Goal: Information Seeking & Learning: Learn about a topic

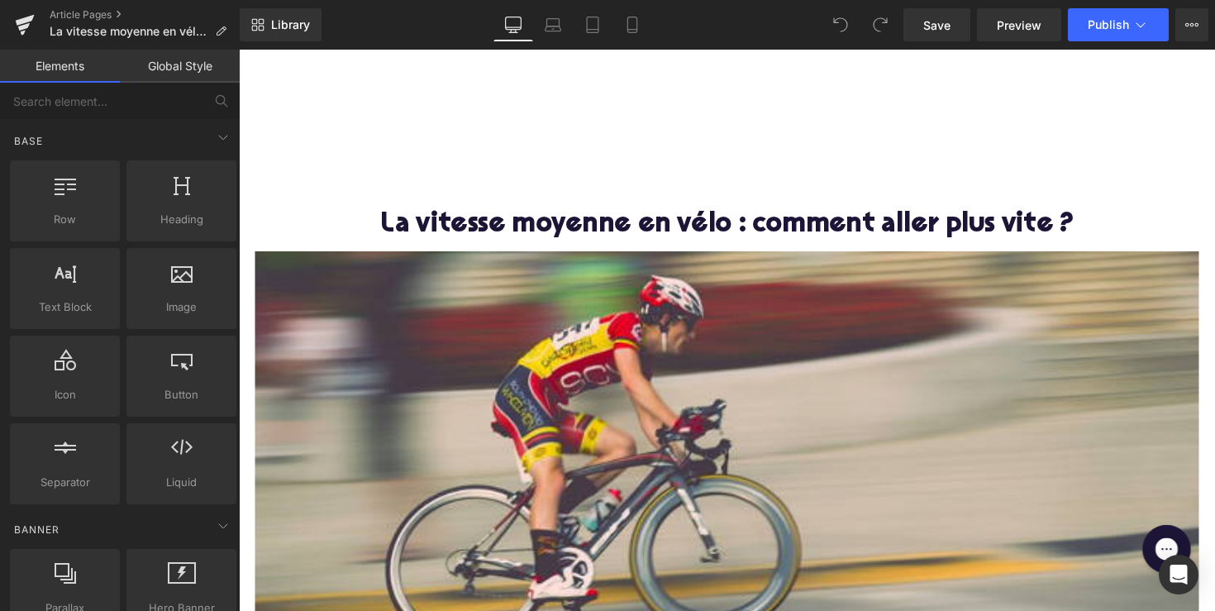
click at [495, 339] on img at bounding box center [738, 466] width 967 height 420
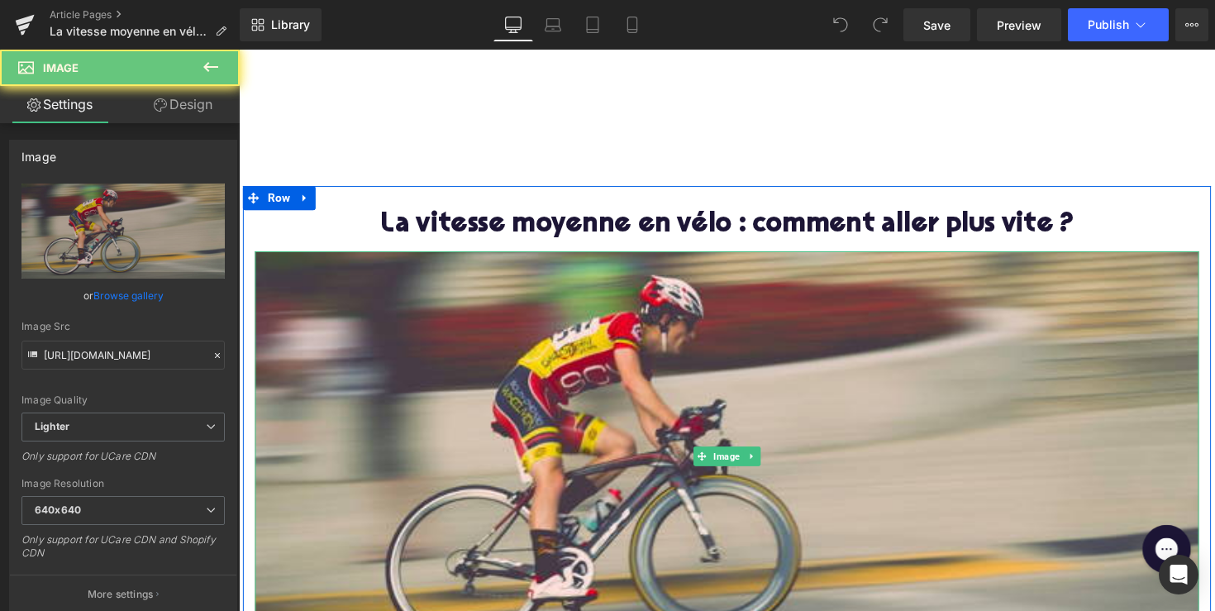
click at [495, 339] on img at bounding box center [738, 466] width 967 height 420
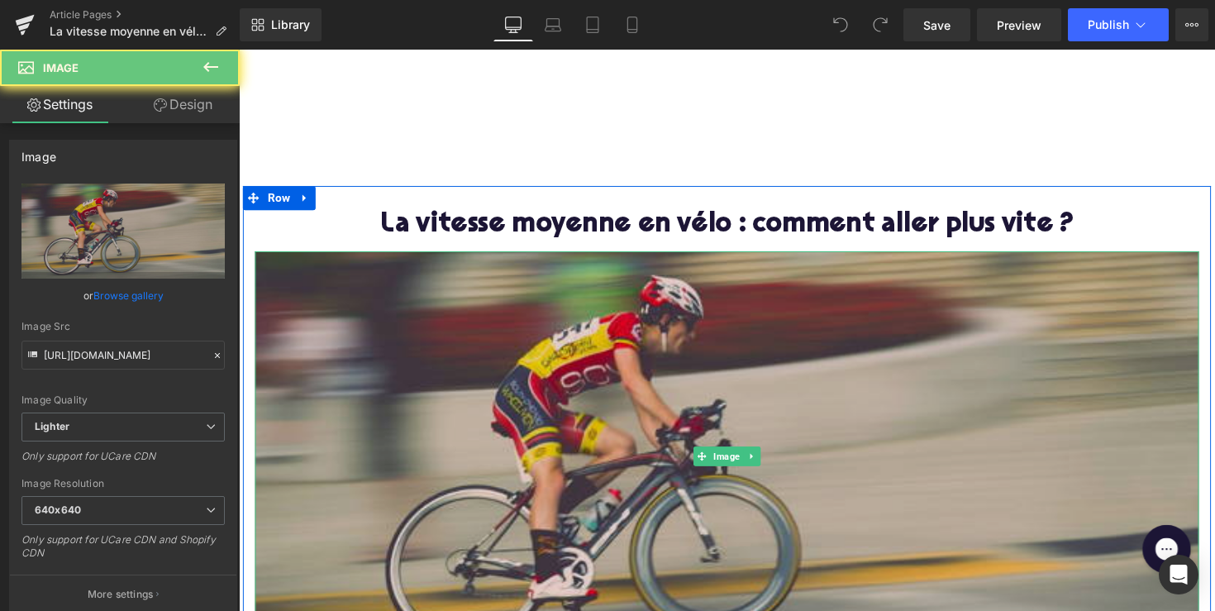
click at [426, 369] on img at bounding box center [738, 466] width 967 height 420
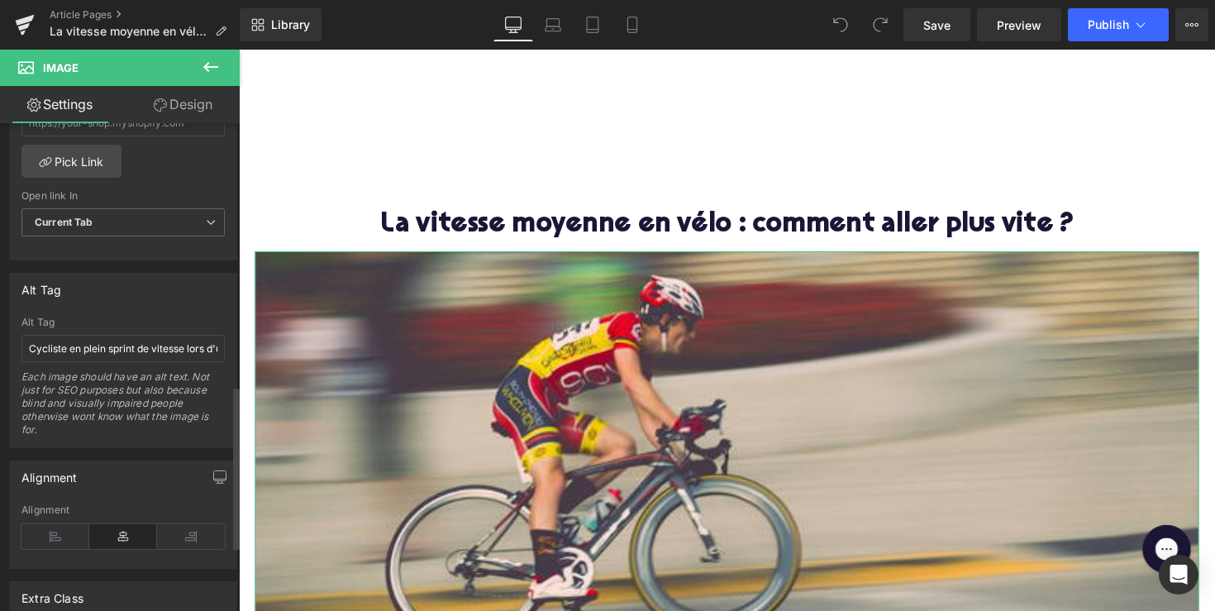
scroll to position [900, 0]
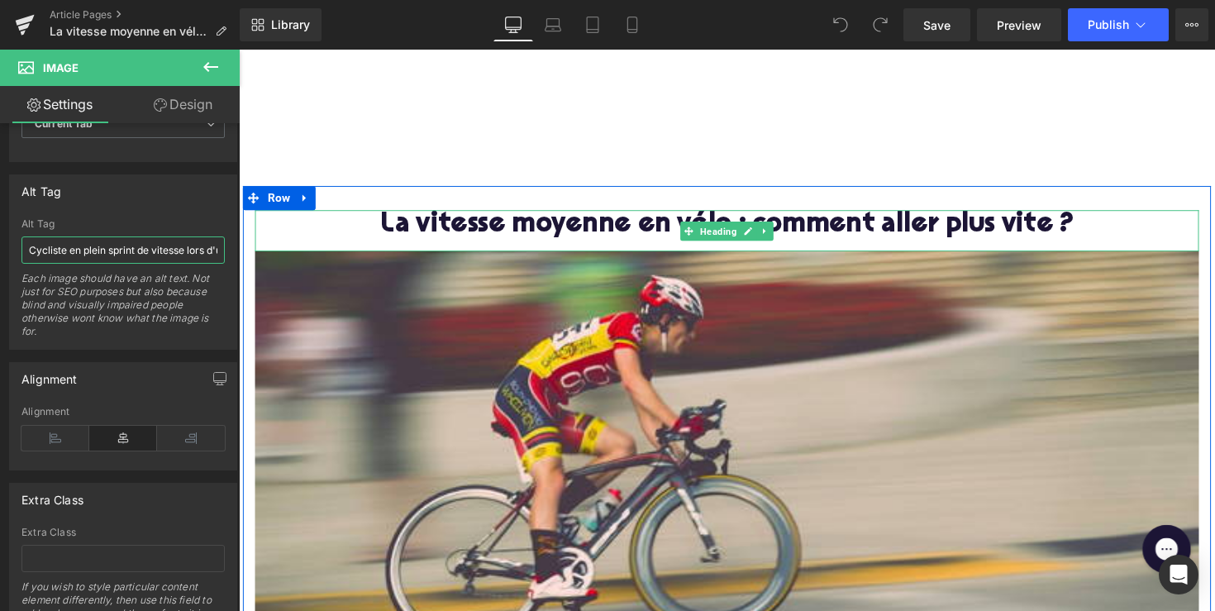
drag, startPoint x: 362, startPoint y: 292, endPoint x: 267, endPoint y: 249, distance: 104.3
click at [498, 235] on h1 "La vitesse moyenne en vélo : comment aller plus vite ?" at bounding box center [738, 229] width 967 height 31
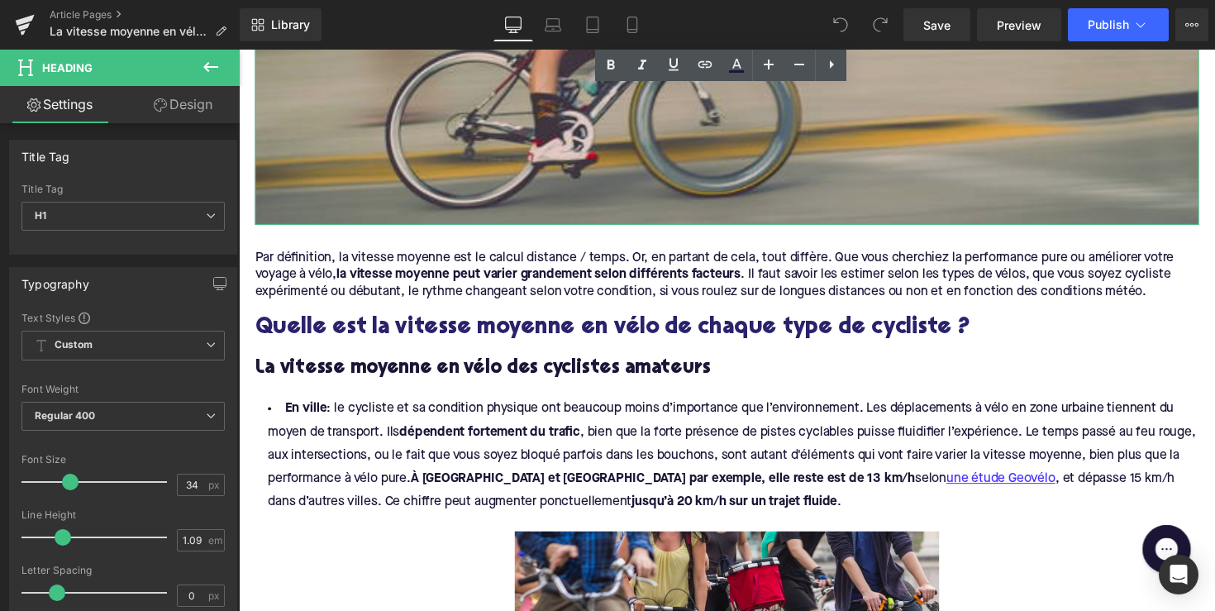
scroll to position [484, 0]
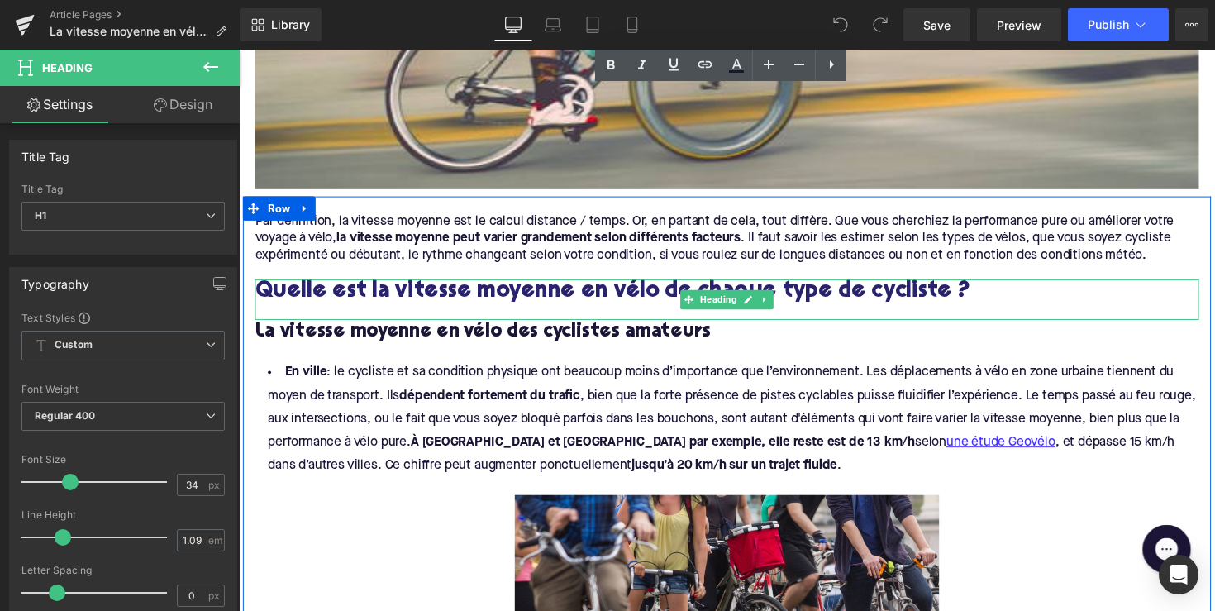
click at [474, 295] on h2 "Quelle est la vitesse moyenne en vélo de chaque type de cycliste ?" at bounding box center [738, 298] width 967 height 26
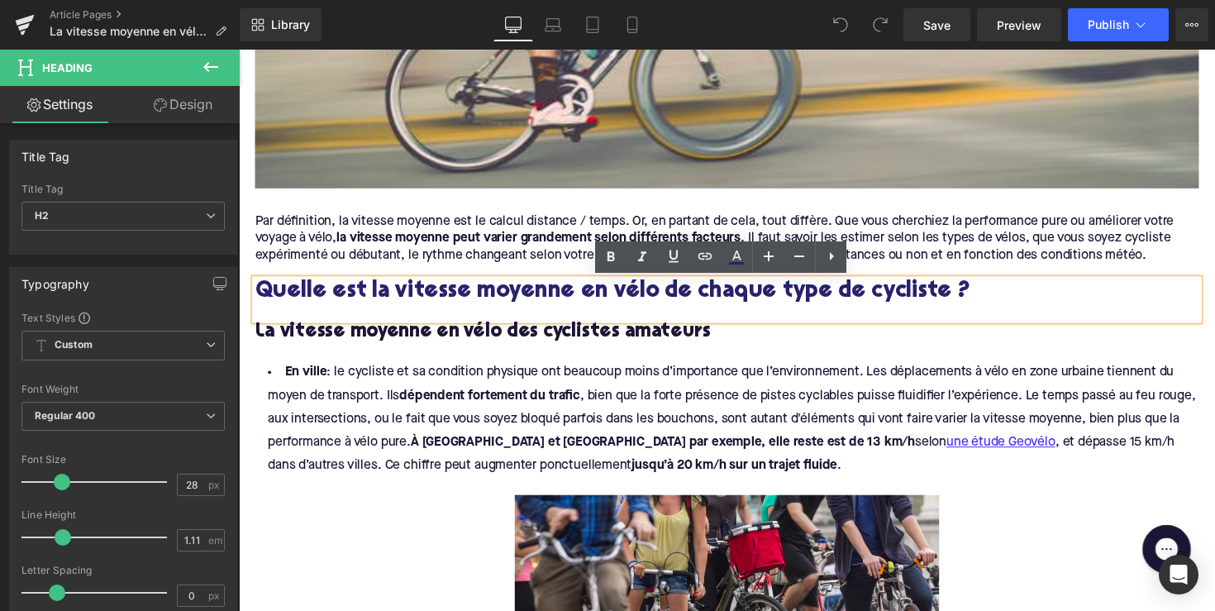
click at [459, 326] on div "Quelle est la vitesse moyenne en vélo de chaque type de cycliste ?" at bounding box center [738, 305] width 967 height 41
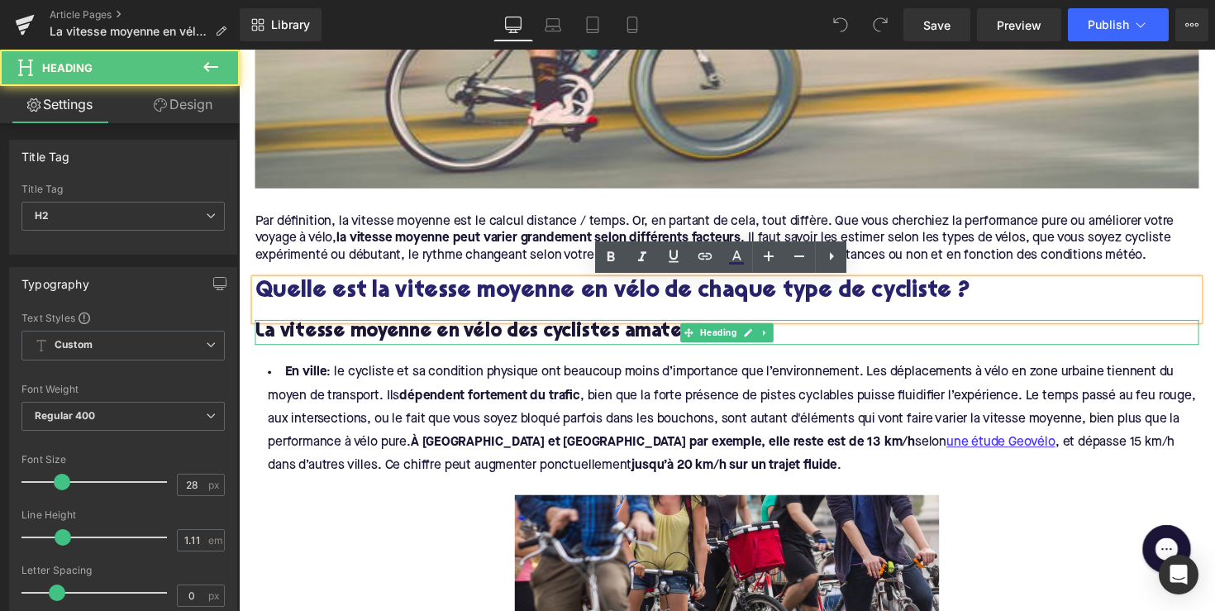
click at [450, 342] on h3 "La vitesse moyenne en vélo des cyclistes amateurs" at bounding box center [738, 339] width 967 height 26
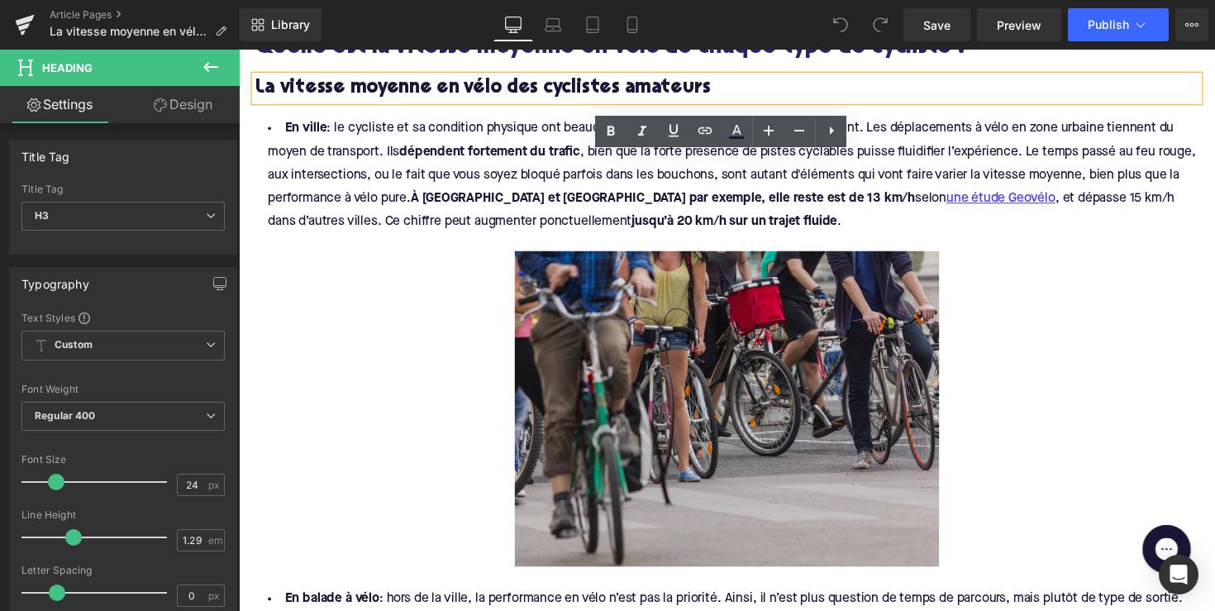
scroll to position [794, 0]
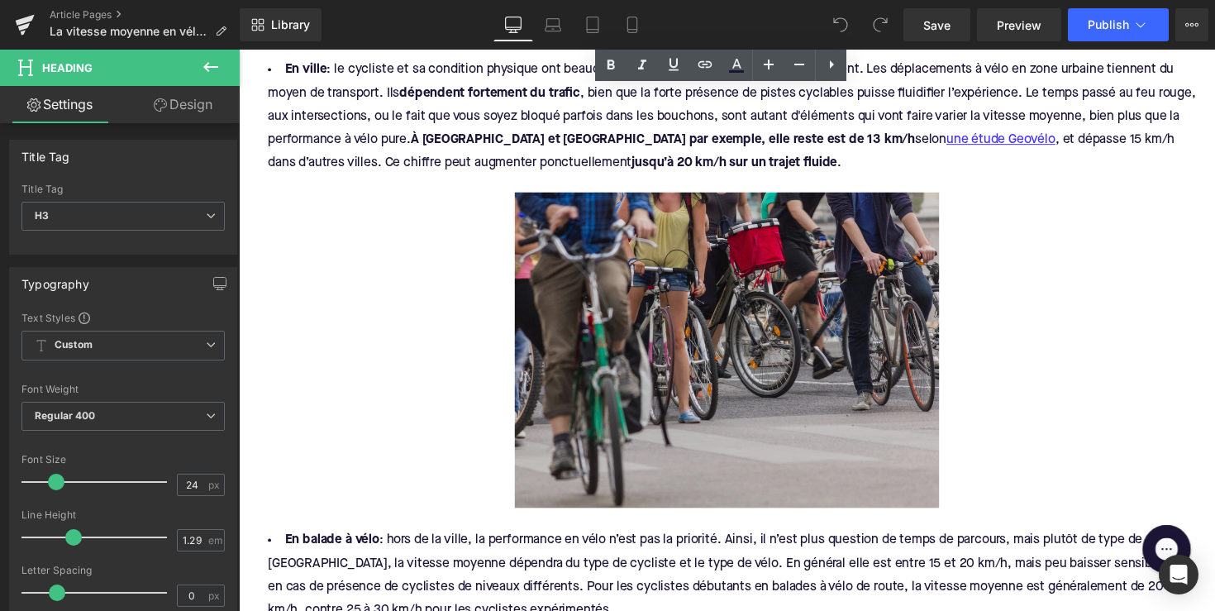
click at [547, 297] on img at bounding box center [740, 357] width 436 height 323
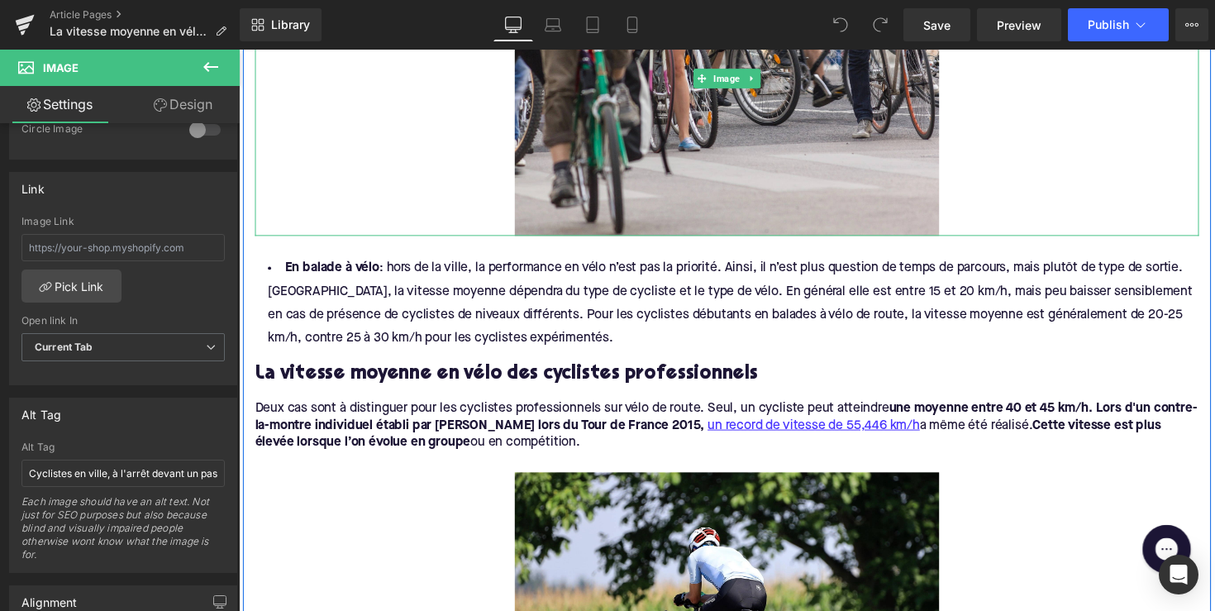
scroll to position [1110, 0]
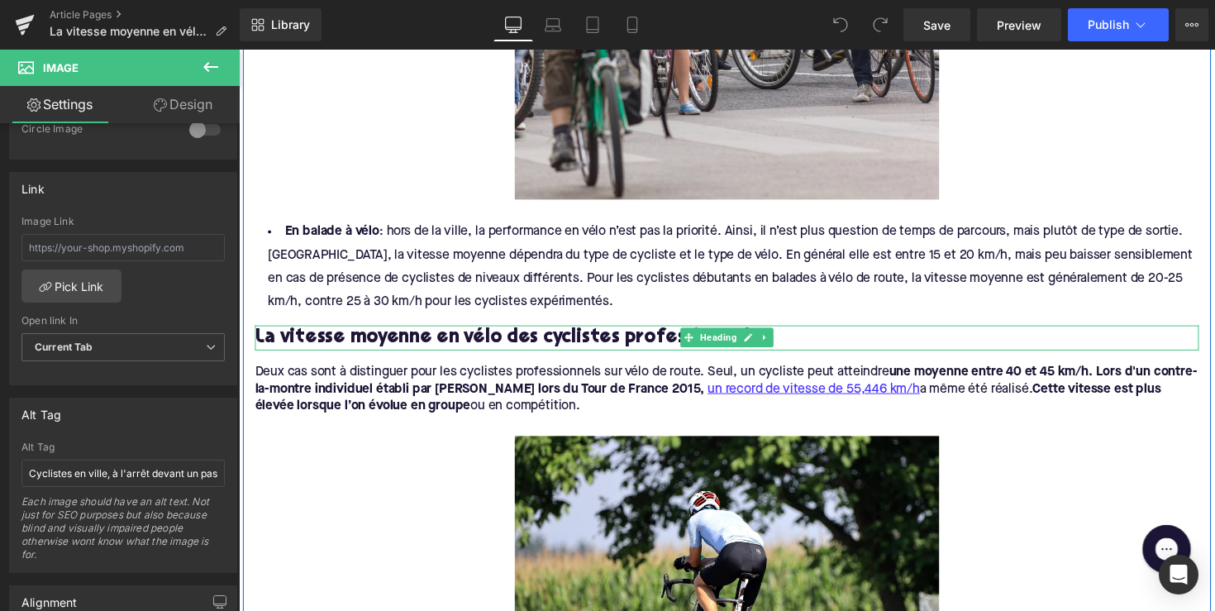
click at [450, 346] on h3 "La vitesse moyenne en vélo des cyclistes professionnels" at bounding box center [738, 345] width 967 height 26
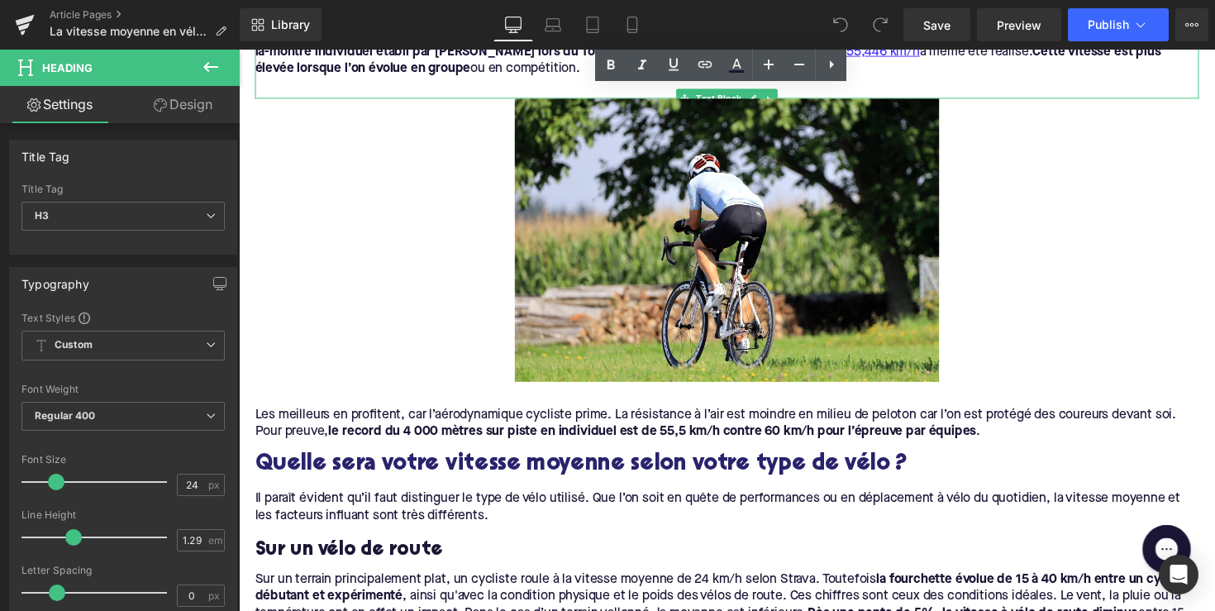
scroll to position [1488, 0]
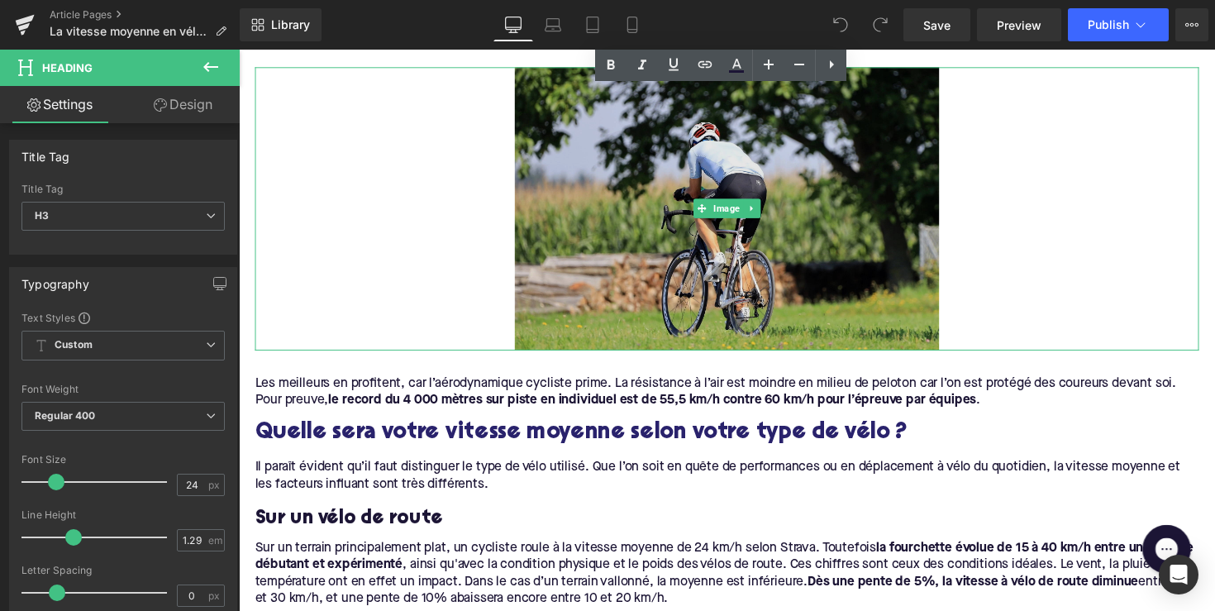
click at [617, 293] on img at bounding box center [740, 213] width 436 height 290
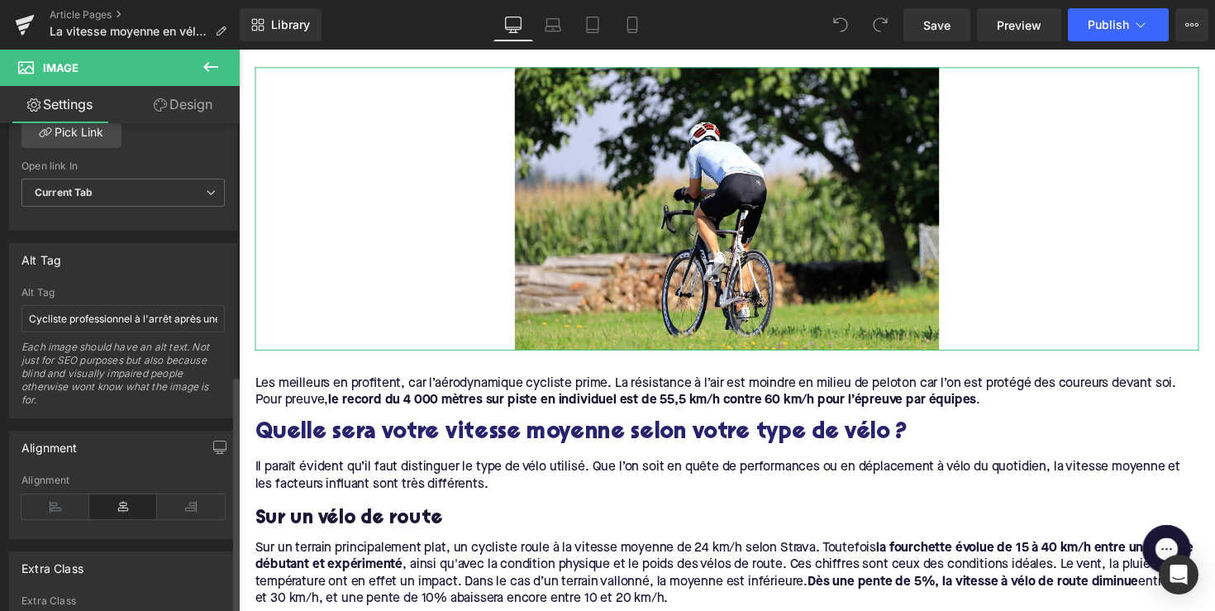
scroll to position [767, 0]
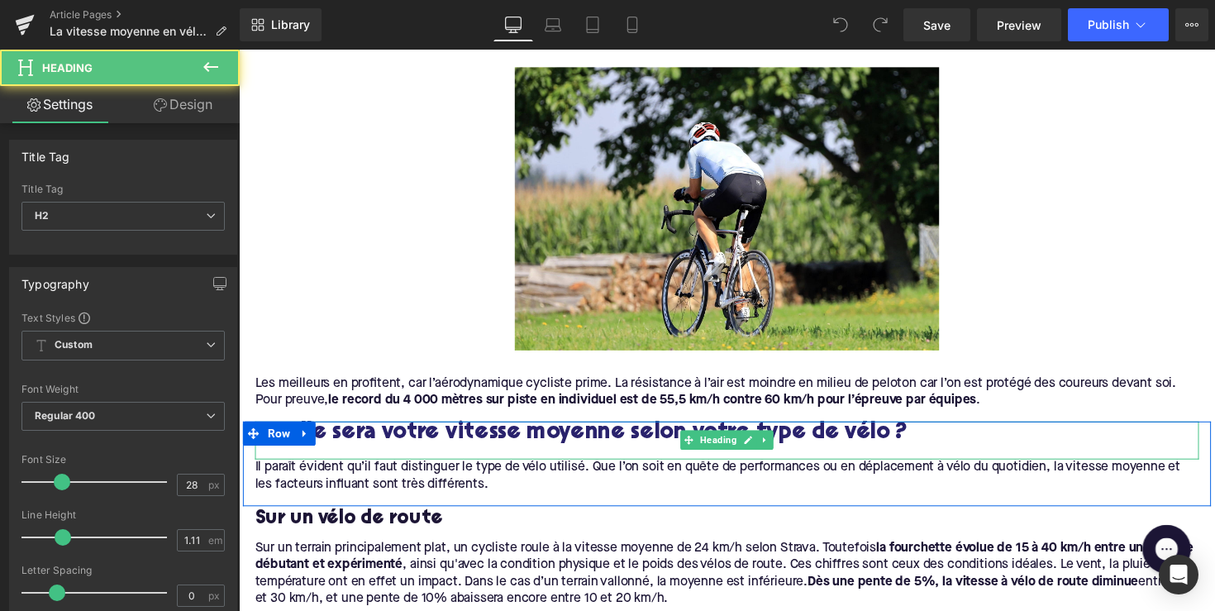
click at [343, 441] on h2 "Quelle sera votre vitesse moyenne selon votre type de vélo ?" at bounding box center [738, 444] width 967 height 26
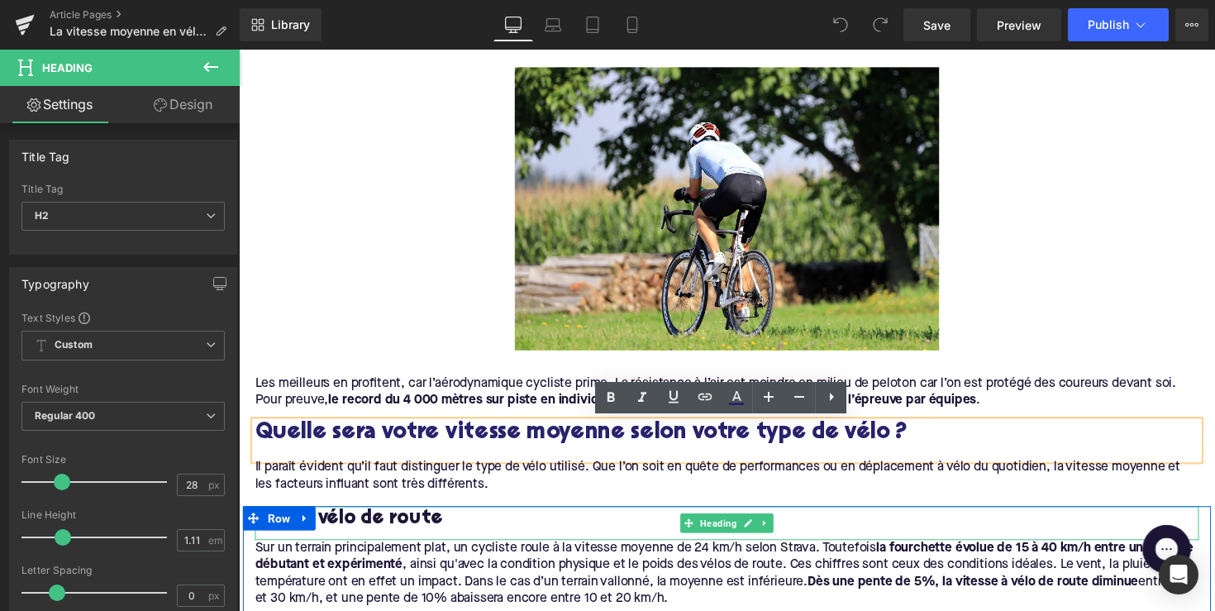
click at [324, 534] on h3 "Sur un vélo de route" at bounding box center [738, 530] width 967 height 26
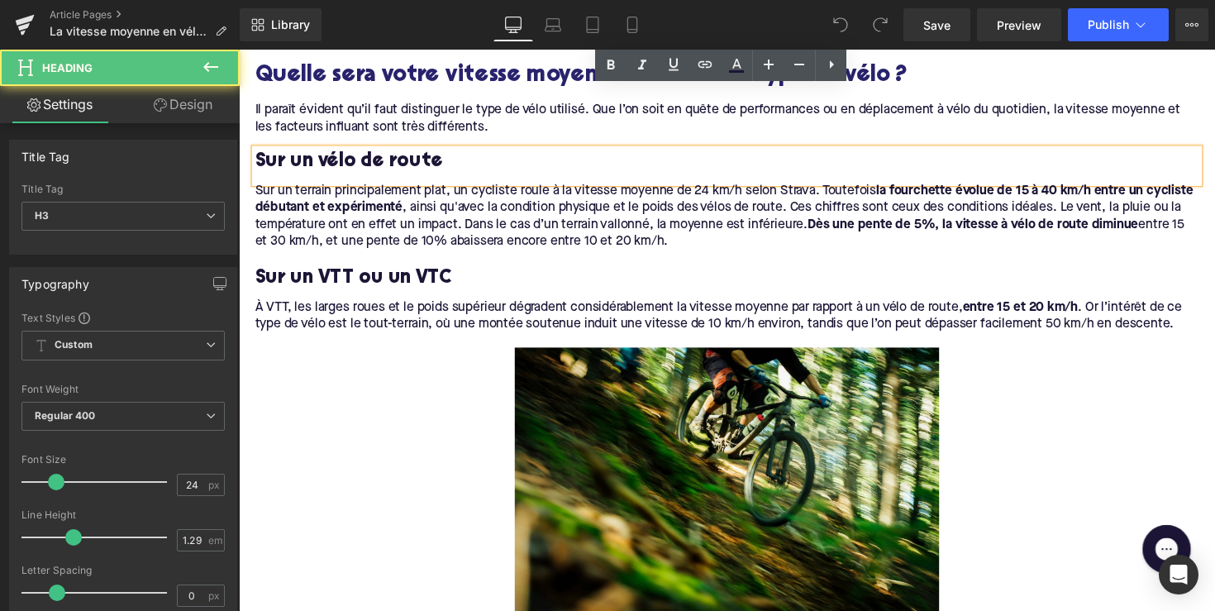
scroll to position [2015, 0]
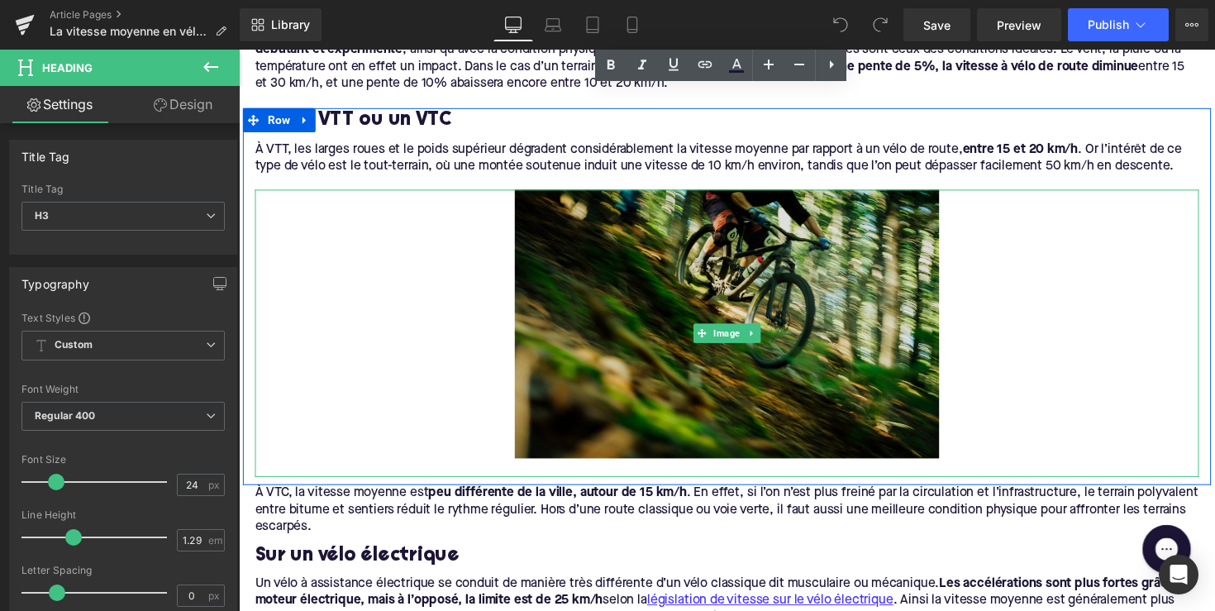
click at [637, 334] on img at bounding box center [740, 340] width 436 height 294
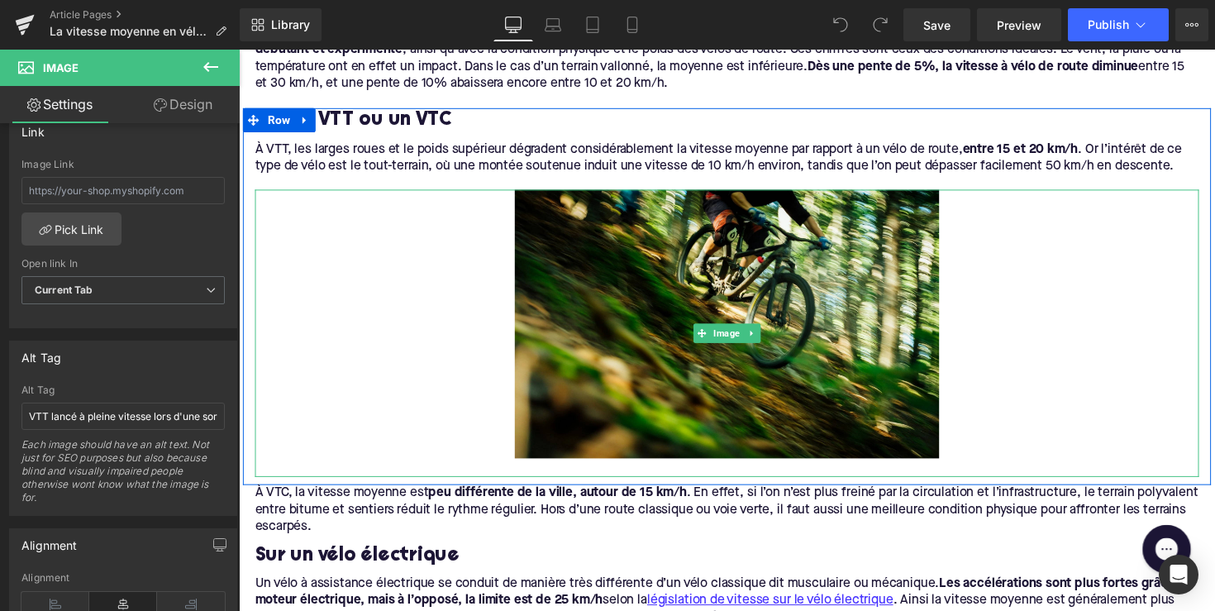
scroll to position [2335, 0]
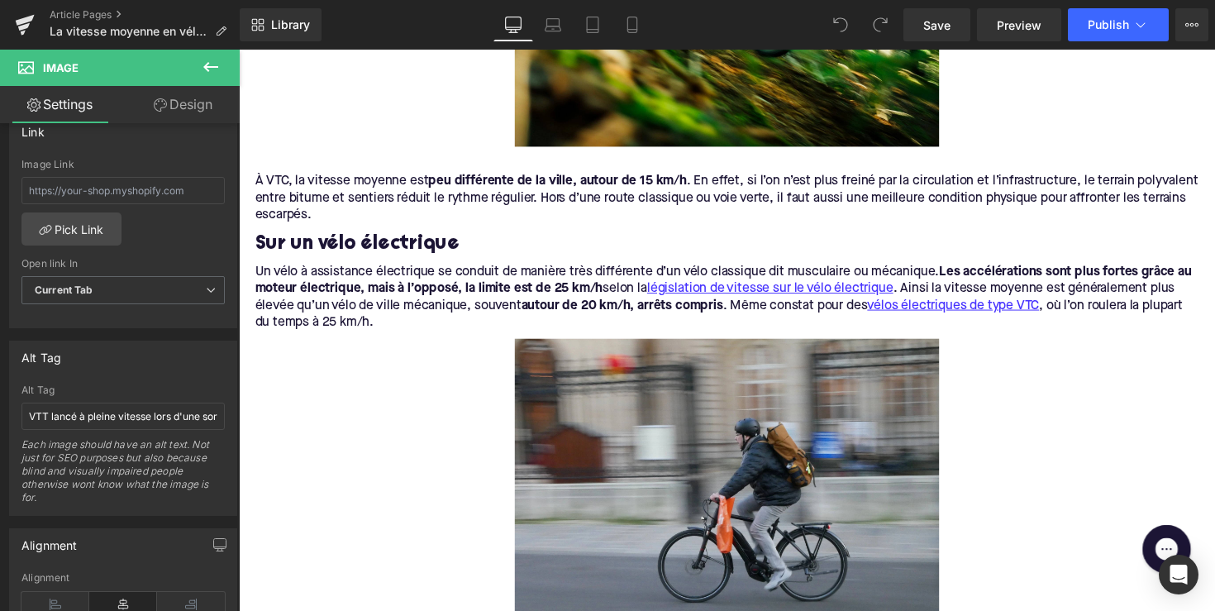
click at [400, 249] on h3 "Sur un vélo électrique" at bounding box center [738, 249] width 967 height 26
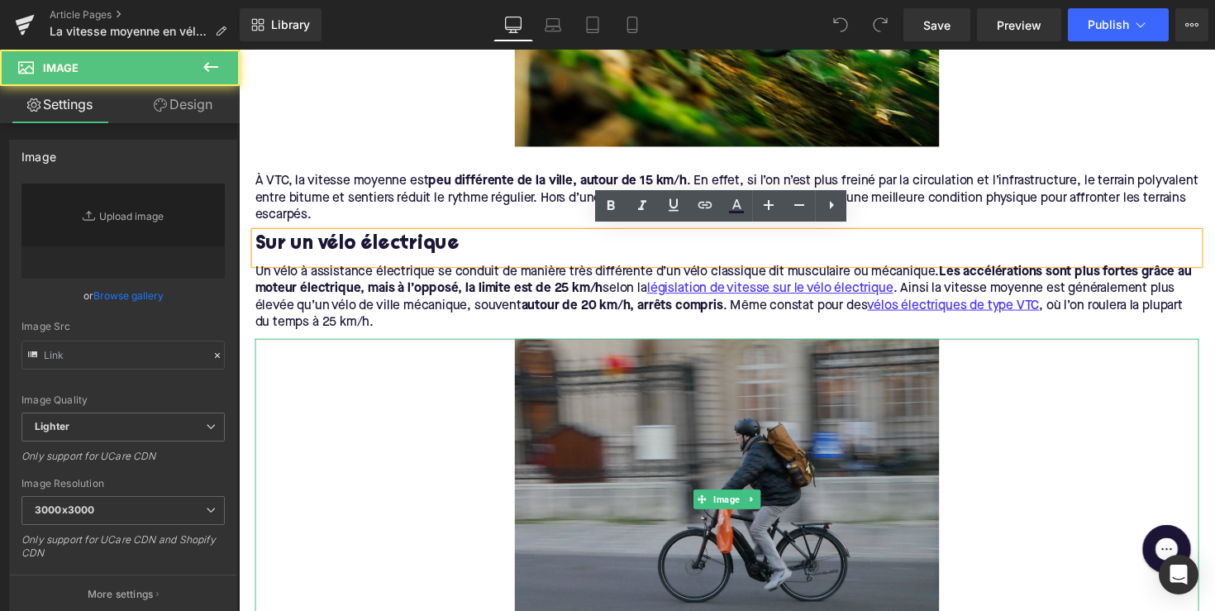
type input "[URL][DOMAIN_NAME]"
click at [600, 426] on img at bounding box center [740, 510] width 436 height 330
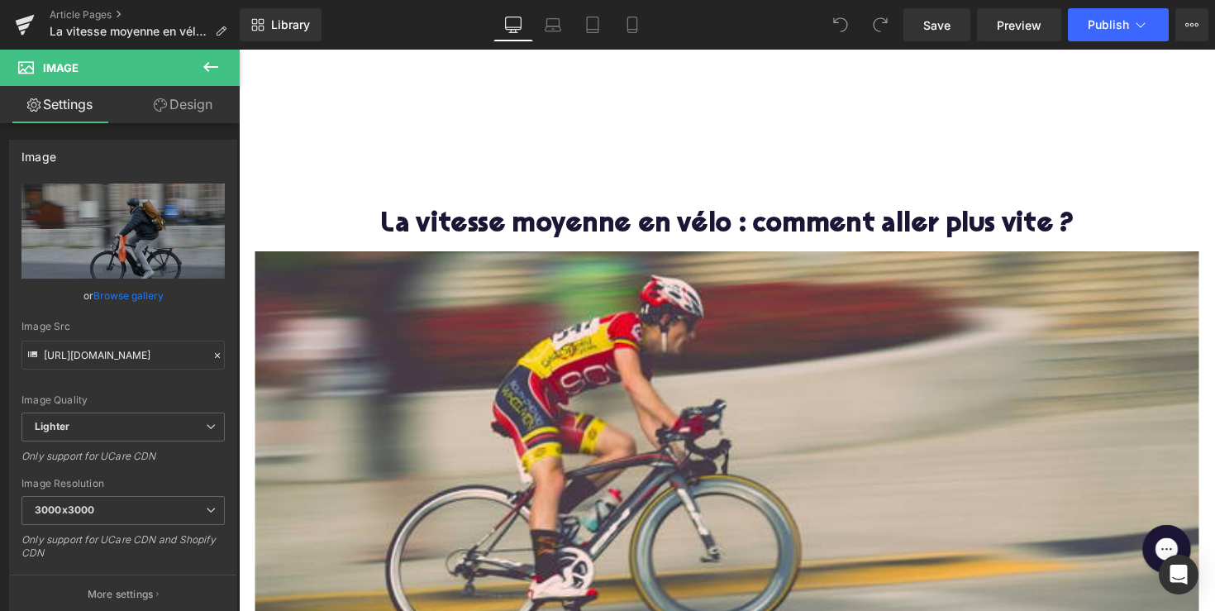
scroll to position [0, 0]
